Goal: Information Seeking & Learning: Understand process/instructions

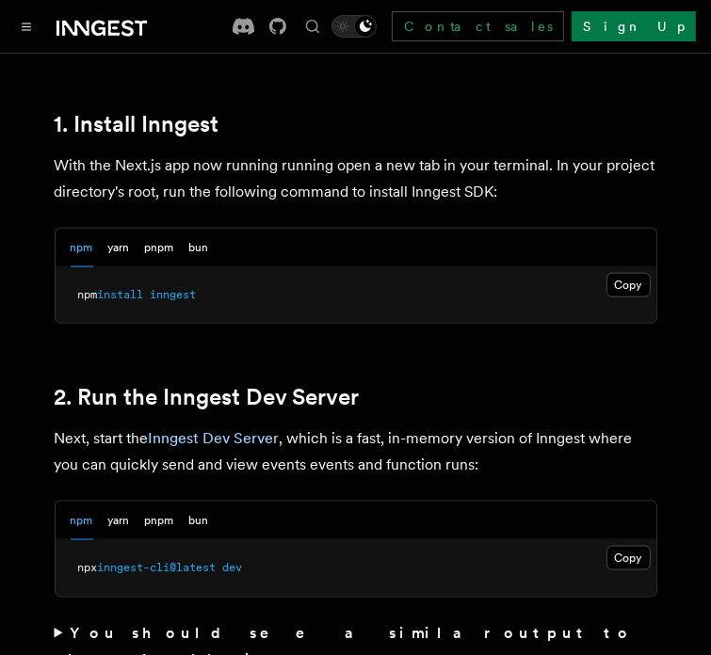
scroll to position [1111, 0]
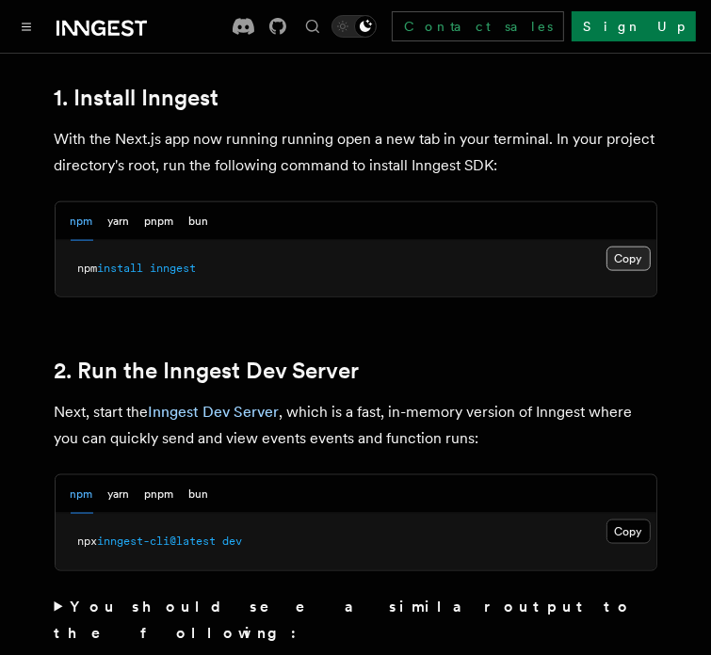
click at [619, 247] on button "Copy Copied" at bounding box center [628, 259] width 44 height 24
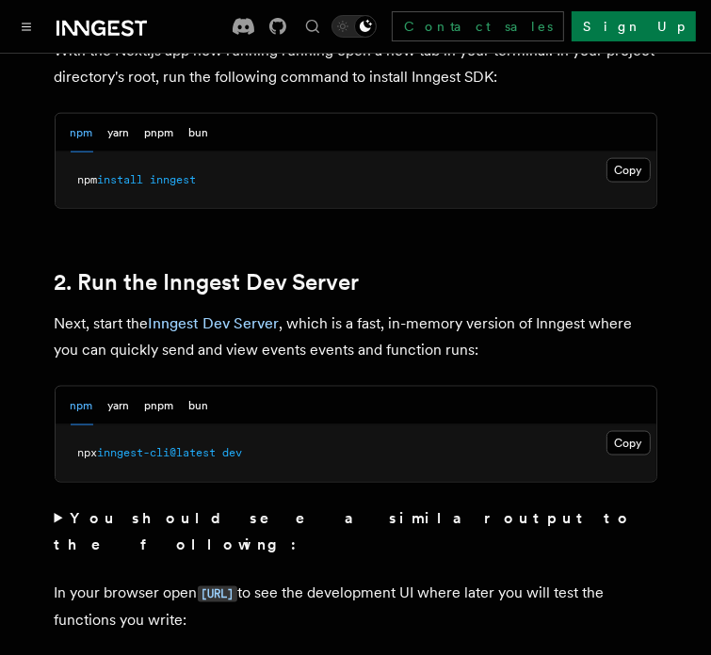
click at [450, 581] on p "In your browser open http://localhost:8288 to see the development UI where late…" at bounding box center [356, 608] width 603 height 54
click at [645, 431] on button "Copy Copied" at bounding box center [628, 443] width 44 height 24
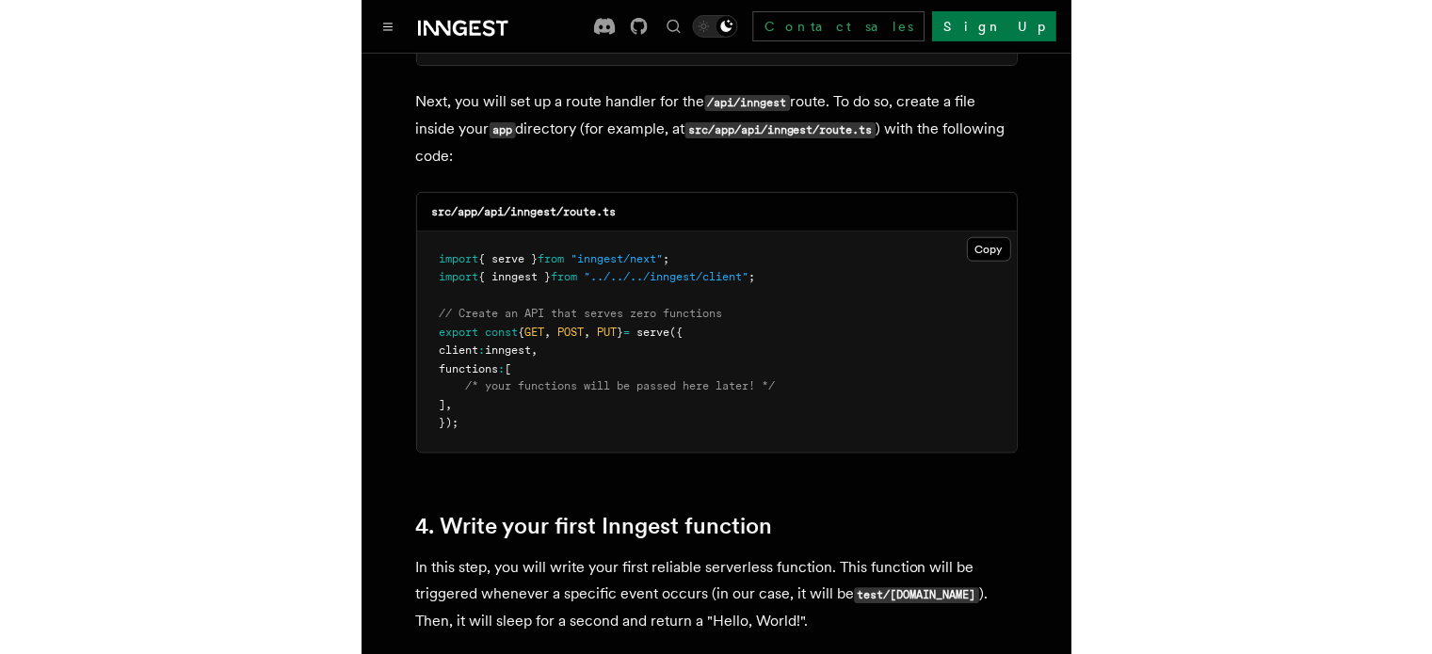
scroll to position [2673, 0]
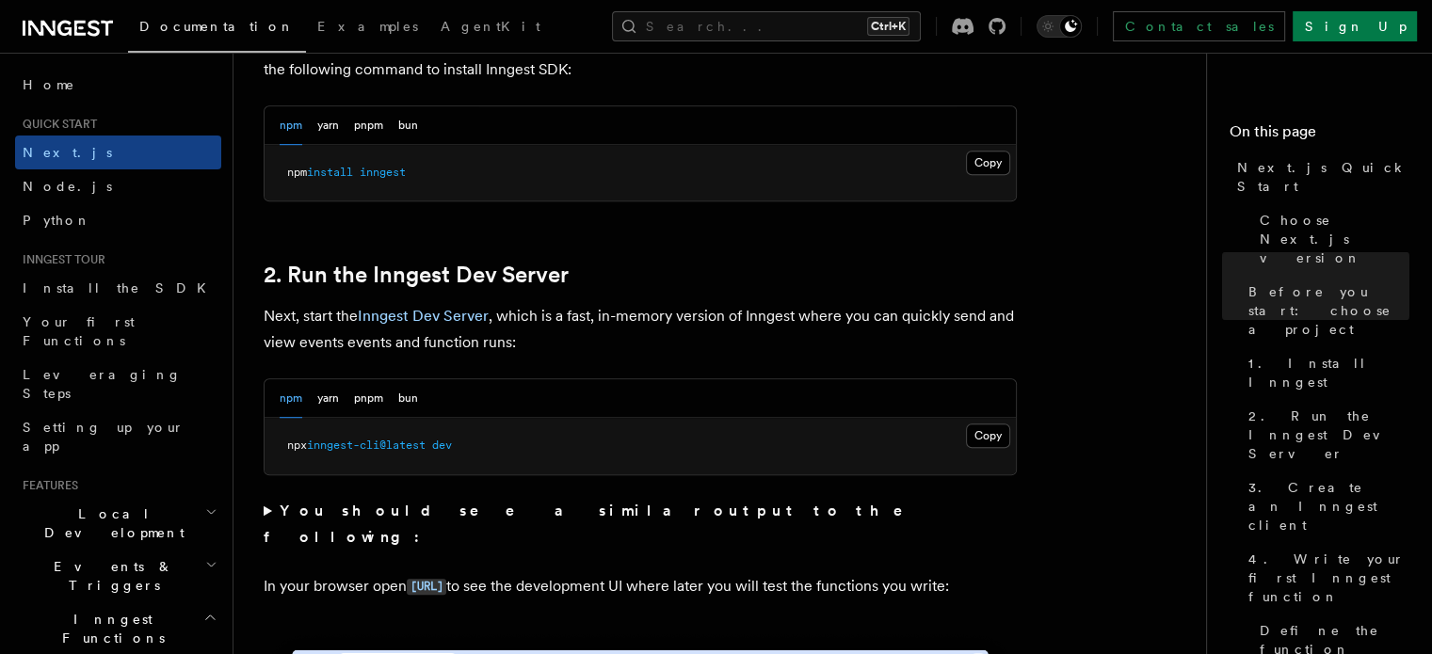
scroll to position [1136, 0]
click at [990, 432] on button "Copy Copied" at bounding box center [988, 435] width 44 height 24
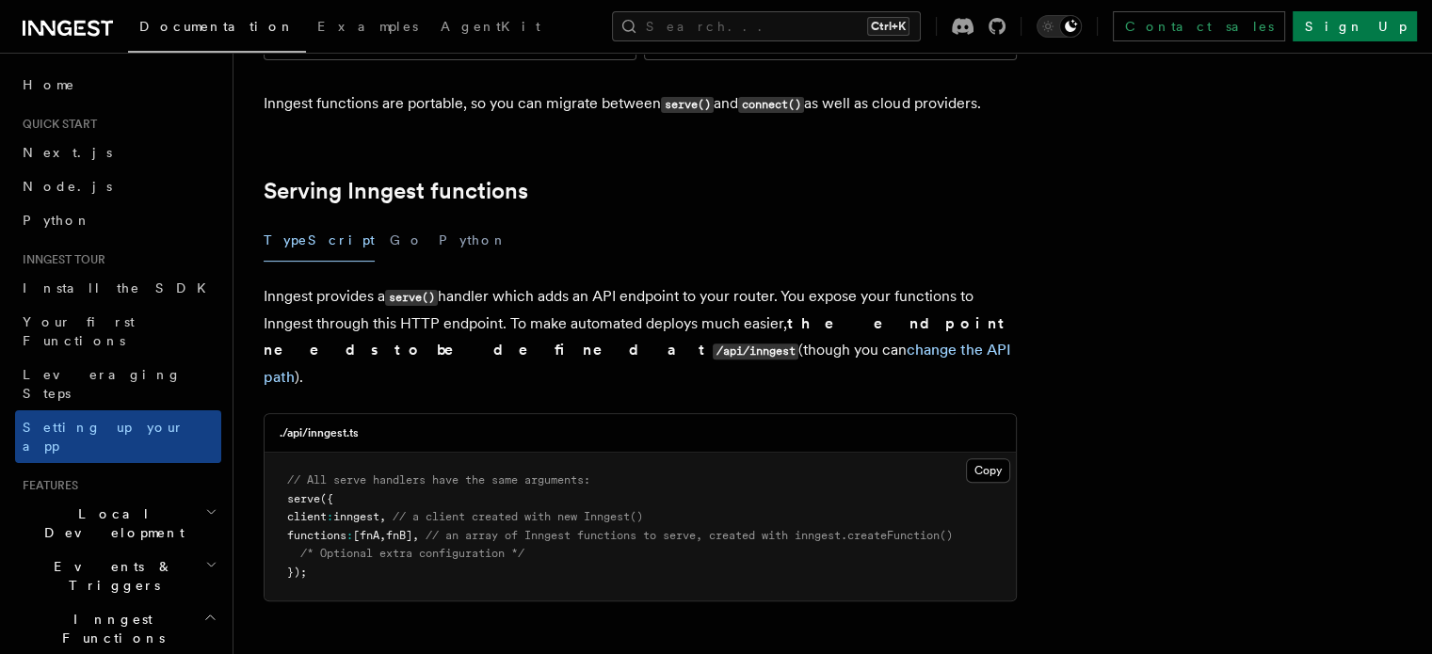
scroll to position [579, 0]
